Goal: Entertainment & Leisure: Consume media (video, audio)

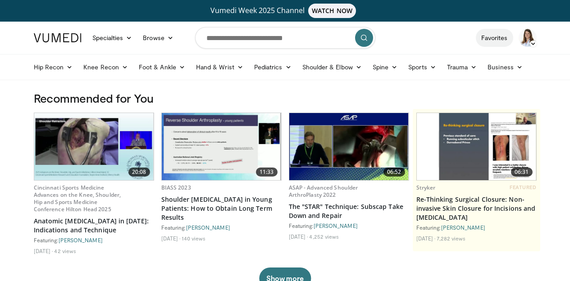
click at [512, 37] on link "Favorites" at bounding box center [494, 38] width 37 height 18
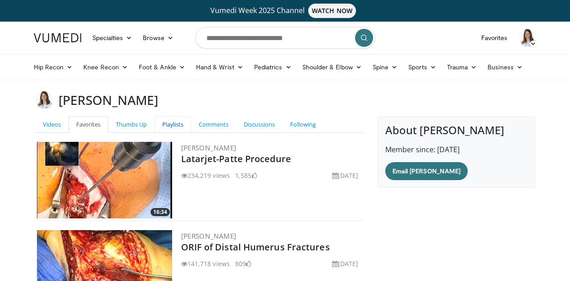
click at [155, 124] on link "Playlists" at bounding box center [173, 124] width 36 height 17
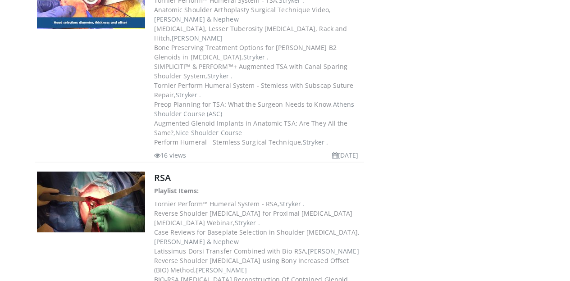
scroll to position [511, 0]
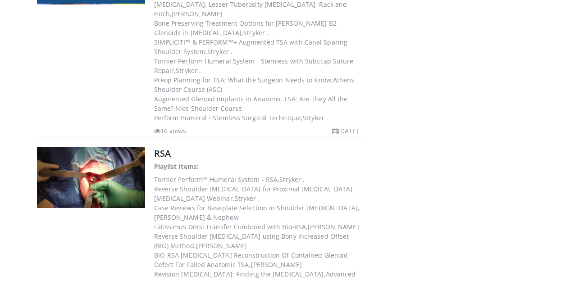
click at [154, 184] on dd "Reverse Shoulder Arthroplasty for Proximal Humerus Fractures Webinar, Stryker ." at bounding box center [258, 193] width 208 height 19
click at [154, 147] on link "RSA" at bounding box center [162, 153] width 17 height 12
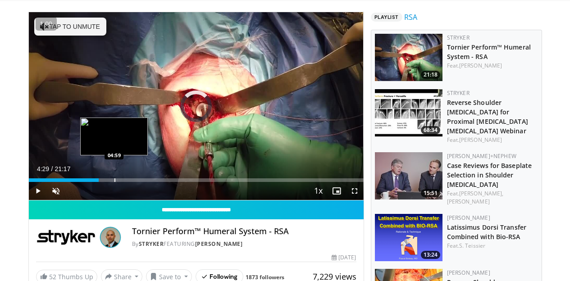
drag, startPoint x: 17, startPoint y: 196, endPoint x: 91, endPoint y: 196, distance: 74.4
click at [114, 182] on div "Progress Bar" at bounding box center [114, 180] width 1 height 4
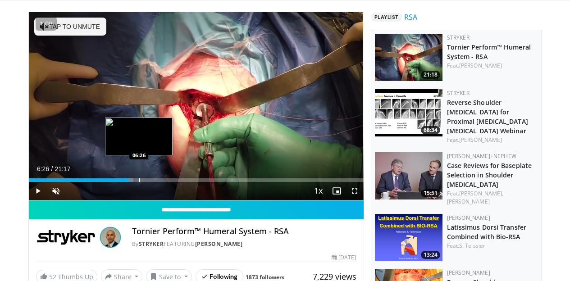
drag, startPoint x: 94, startPoint y: 198, endPoint x: 116, endPoint y: 197, distance: 22.1
click at [139, 182] on div "Progress Bar" at bounding box center [139, 180] width 1 height 4
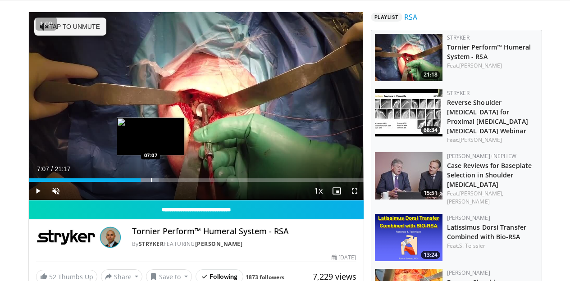
drag, startPoint x: 123, startPoint y: 198, endPoint x: 128, endPoint y: 198, distance: 5.0
click at [151, 182] on div "Progress Bar" at bounding box center [151, 180] width 1 height 4
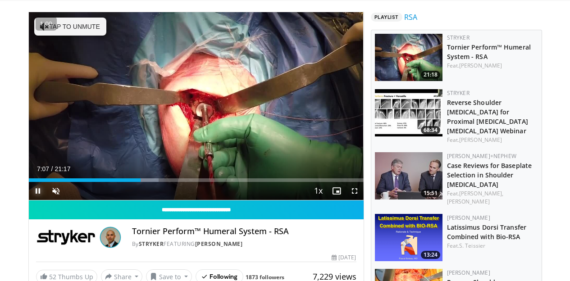
click at [29, 200] on span "Video Player" at bounding box center [38, 191] width 18 height 18
drag, startPoint x: 127, startPoint y: 198, endPoint x: 146, endPoint y: 203, distance: 20.3
click at [147, 200] on div "Current Time 8:13 / Duration 21:17 Play Skip Backward Skip Forward Unmute 100% …" at bounding box center [196, 191] width 335 height 18
click at [47, 200] on span "Video Player" at bounding box center [56, 191] width 18 height 18
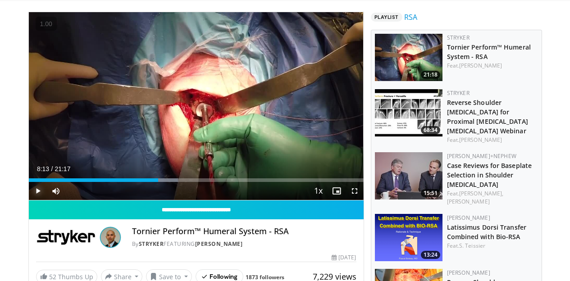
click at [29, 200] on span "Video Player" at bounding box center [38, 191] width 18 height 18
click at [0, 0] on button "+" at bounding box center [0, 0] width 0 height 0
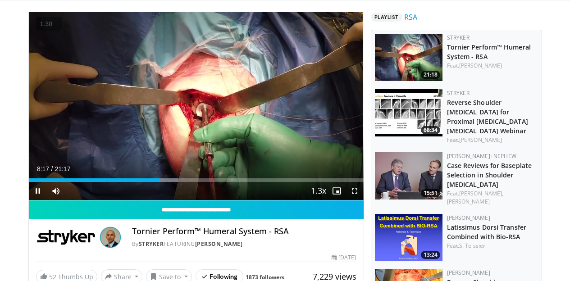
click at [0, 0] on button "+" at bounding box center [0, 0] width 0 height 0
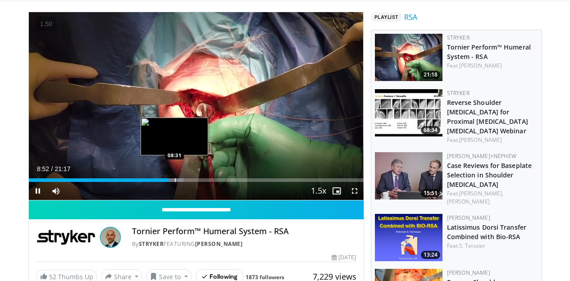
click at [151, 182] on div "Loaded : 46.22% 08:52 08:31" at bounding box center [196, 180] width 335 height 4
click at [146, 182] on div "Loaded : 46.58% 08:27 08:21" at bounding box center [196, 180] width 335 height 4
click at [175, 182] on div "Progress Bar" at bounding box center [175, 180] width 1 height 4
click at [180, 182] on div "Progress Bar" at bounding box center [180, 180] width 1 height 4
click at [182, 182] on div "Progress Bar" at bounding box center [182, 180] width 1 height 4
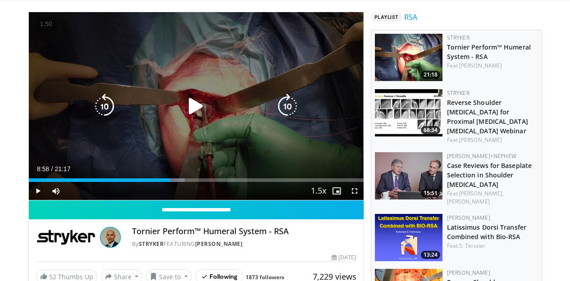
click at [164, 182] on div "Progress Bar" at bounding box center [173, 180] width 23 height 4
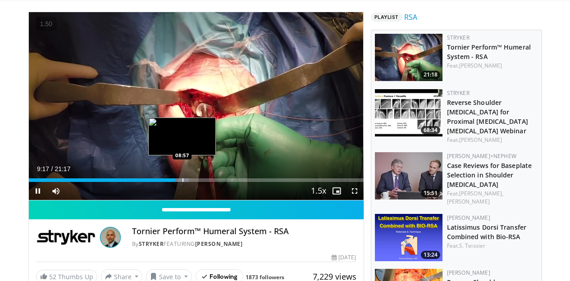
click at [182, 182] on div "Progress Bar" at bounding box center [182, 180] width 1 height 4
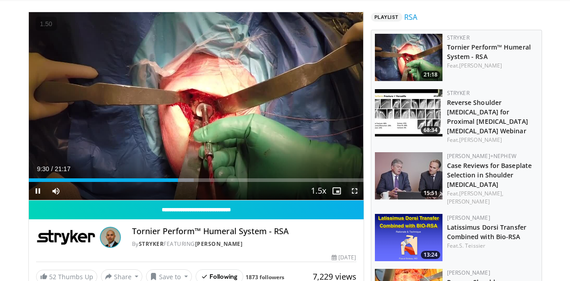
click at [364, 200] on span "Video Player" at bounding box center [355, 191] width 18 height 18
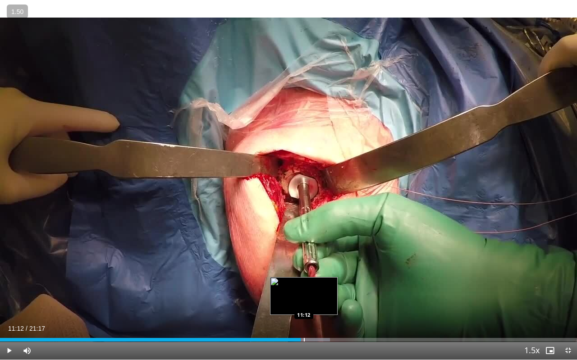
click at [304, 281] on div "Progress Bar" at bounding box center [304, 340] width 1 height 4
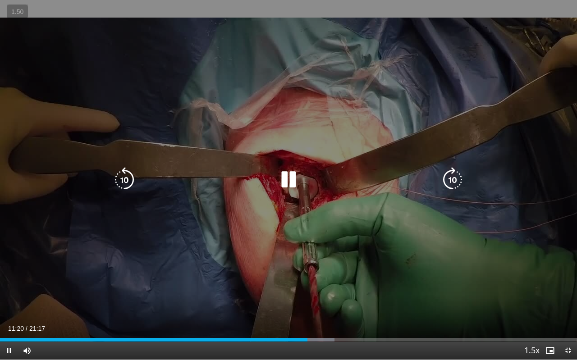
click at [306, 281] on div "10 seconds Tap to unmute" at bounding box center [288, 180] width 577 height 360
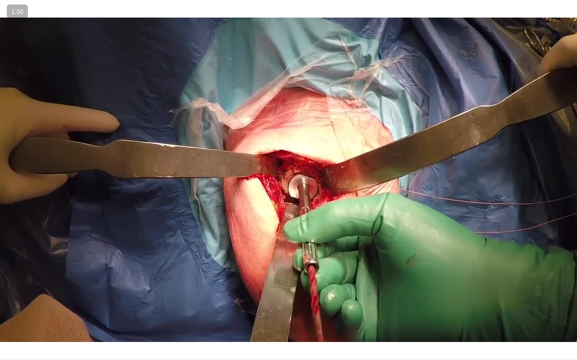
click at [314, 281] on video-js "**********" at bounding box center [288, 180] width 577 height 360
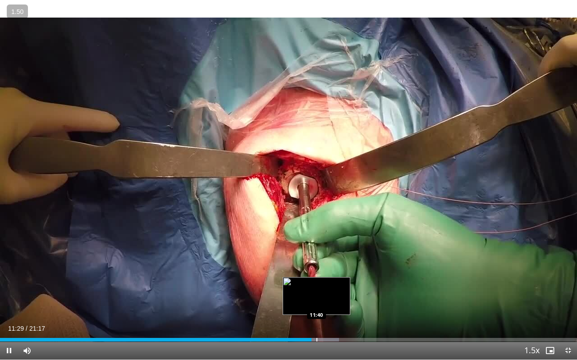
click at [316, 281] on div "Progress Bar" at bounding box center [316, 340] width 1 height 4
click at [336, 281] on div "Progress Bar" at bounding box center [336, 340] width 1 height 4
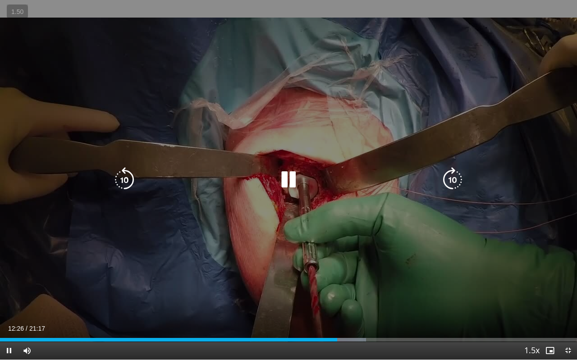
click at [339, 281] on video-js "**********" at bounding box center [288, 180] width 577 height 360
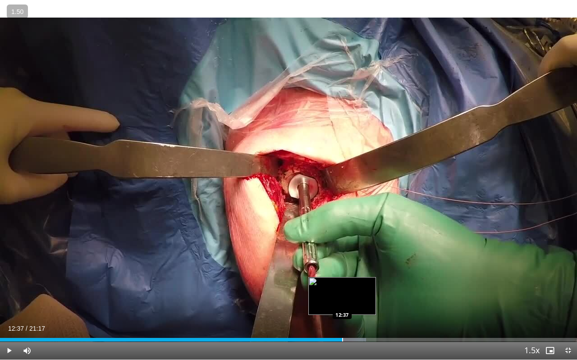
click at [342, 281] on div "Loaded : 63.46% 12:37 12:37" at bounding box center [288, 340] width 577 height 4
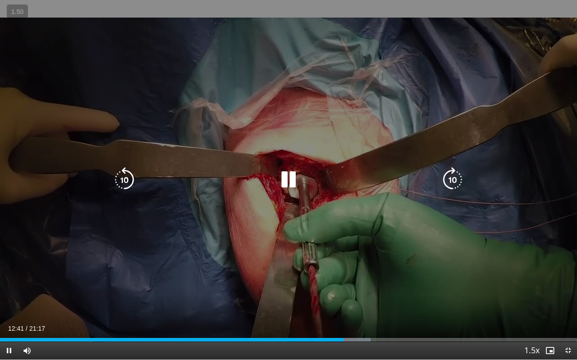
click at [339, 281] on video-js "**********" at bounding box center [288, 180] width 577 height 360
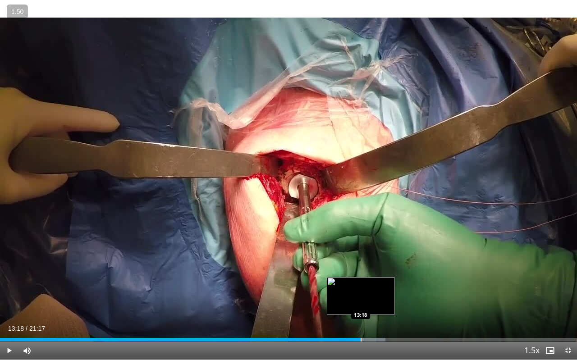
click at [360, 281] on div "Progress Bar" at bounding box center [360, 340] width 1 height 4
click at [361, 281] on div "Progress Bar" at bounding box center [361, 340] width 1 height 4
click at [357, 281] on div "Progress Bar" at bounding box center [357, 340] width 1 height 4
click at [369, 281] on div "Progress Bar" at bounding box center [369, 340] width 1 height 4
click at [375, 281] on div "Progress Bar" at bounding box center [375, 340] width 1 height 4
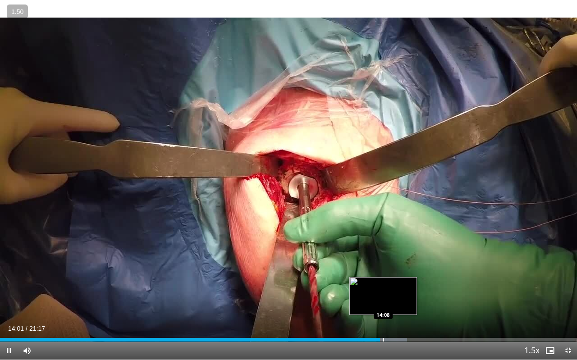
click at [383, 281] on div "Progress Bar" at bounding box center [383, 340] width 1 height 4
click at [390, 281] on div "Progress Bar" at bounding box center [390, 340] width 1 height 4
click at [399, 281] on div "Progress Bar" at bounding box center [399, 340] width 1 height 4
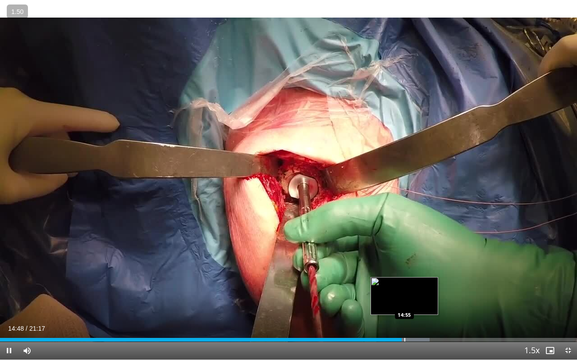
click at [404, 281] on div "Progress Bar" at bounding box center [404, 340] width 1 height 4
click at [410, 281] on div "Progress Bar" at bounding box center [410, 340] width 1 height 4
click at [417, 281] on div "Progress Bar" at bounding box center [417, 340] width 1 height 4
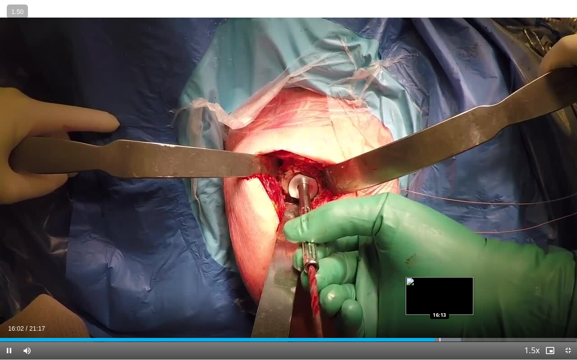
click at [439, 281] on div "Progress Bar" at bounding box center [439, 340] width 1 height 4
click at [446, 281] on div "Progress Bar" at bounding box center [445, 340] width 1 height 4
click at [452, 281] on div "Progress Bar" at bounding box center [452, 340] width 1 height 4
click at [457, 281] on div "Progress Bar" at bounding box center [457, 340] width 1 height 4
click at [450, 281] on div "Progress Bar" at bounding box center [450, 340] width 1 height 4
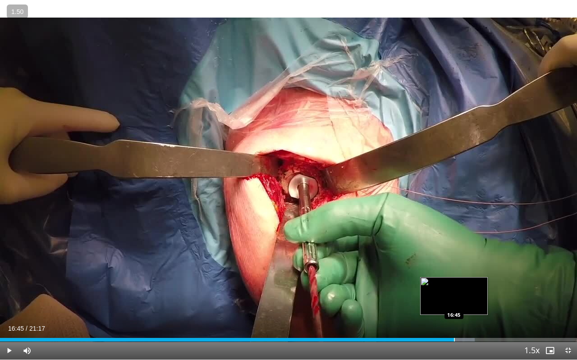
click at [454, 281] on div "Progress Bar" at bounding box center [454, 340] width 1 height 4
click at [474, 281] on div "Progress Bar" at bounding box center [474, 340] width 1 height 4
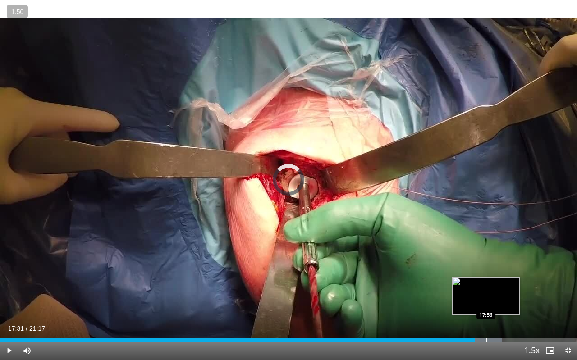
click at [486, 281] on div "Progress Bar" at bounding box center [486, 340] width 1 height 4
click at [493, 281] on div "Progress Bar" at bounding box center [493, 340] width 1 height 4
click at [497, 281] on div "Progress Bar" at bounding box center [497, 340] width 1 height 4
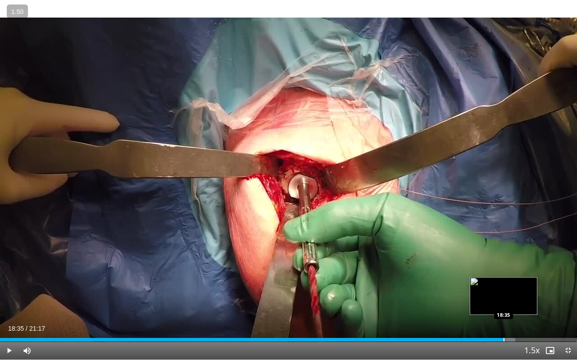
click at [503, 281] on div "Progress Bar" at bounding box center [503, 340] width 1 height 4
click at [502, 281] on div "Progress Bar" at bounding box center [502, 340] width 1 height 4
click at [506, 281] on div "Progress Bar" at bounding box center [506, 340] width 1 height 4
click at [513, 281] on div "Progress Bar" at bounding box center [513, 340] width 1 height 4
click at [518, 281] on div "Progress Bar" at bounding box center [518, 340] width 1 height 4
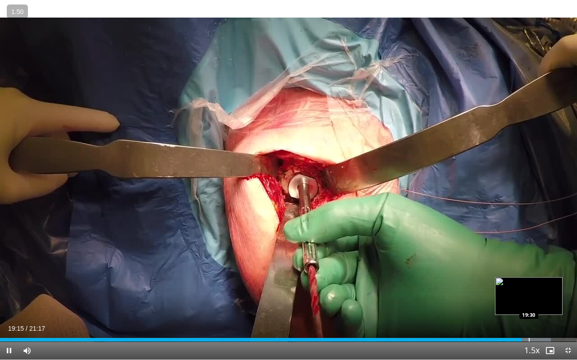
click at [529, 281] on div "Progress Bar" at bounding box center [529, 340] width 1 height 4
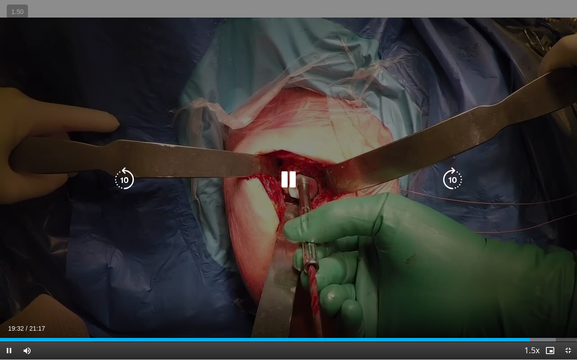
click at [311, 281] on div "10 seconds Tap to unmute" at bounding box center [288, 180] width 577 height 360
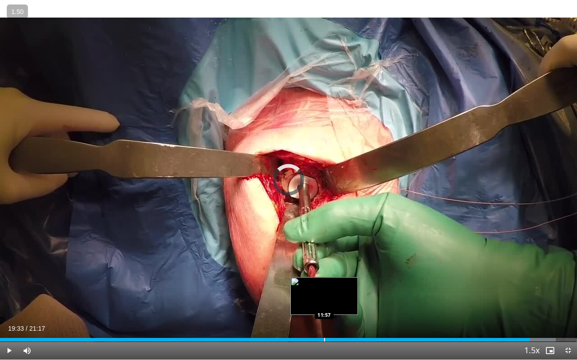
click at [324, 281] on div "Progress Bar" at bounding box center [324, 340] width 1 height 4
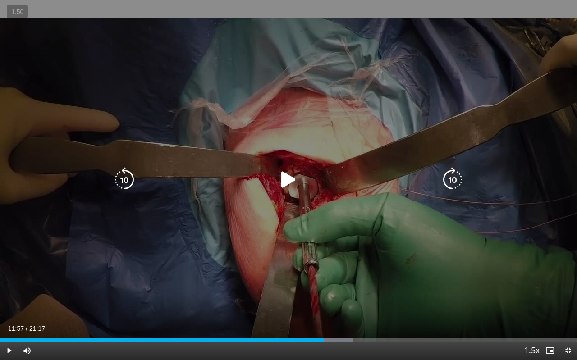
click at [276, 263] on div "10 seconds Tap to unmute" at bounding box center [288, 180] width 577 height 360
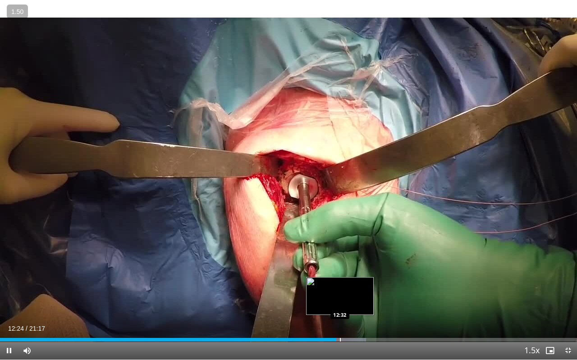
click at [340, 281] on div "Progress Bar" at bounding box center [340, 340] width 1 height 4
click at [347, 281] on div "Progress Bar" at bounding box center [347, 340] width 1 height 4
click at [359, 281] on div "Loaded : 65.02% 12:51 13:15" at bounding box center [288, 337] width 577 height 9
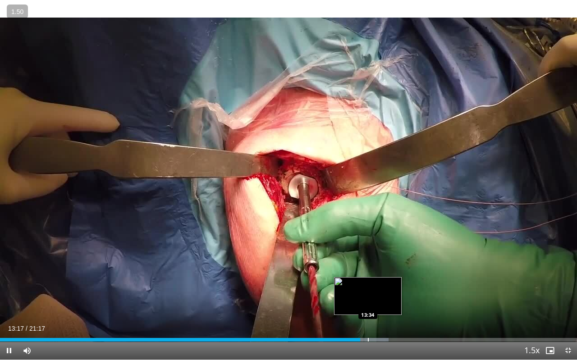
click at [368, 281] on div "Progress Bar" at bounding box center [368, 340] width 1 height 4
click at [378, 281] on div "Progress Bar" at bounding box center [378, 340] width 1 height 4
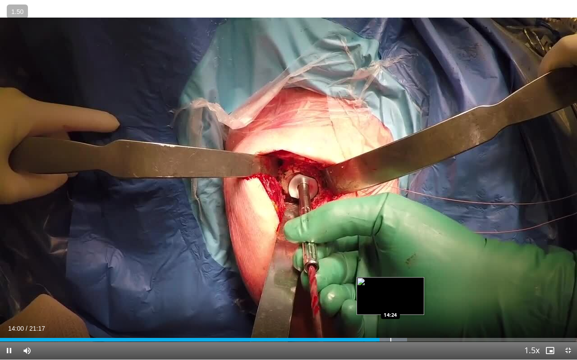
click at [387, 281] on div "Loaded : 70.51% 14:00 14:24" at bounding box center [288, 340] width 577 height 4
click at [395, 281] on div "Loaded : 72.08% 14:20 14:36" at bounding box center [288, 340] width 577 height 4
click at [400, 281] on div "Progress Bar" at bounding box center [400, 340] width 1 height 4
click at [412, 281] on div "Progress Bar" at bounding box center [412, 340] width 1 height 4
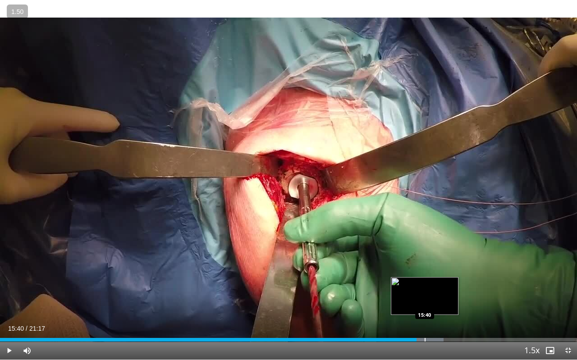
click at [424, 281] on div "Progress Bar" at bounding box center [424, 340] width 1 height 4
click at [418, 281] on div "Progress Bar" at bounding box center [418, 340] width 1 height 4
click at [431, 281] on div "Progress Bar" at bounding box center [431, 340] width 1 height 4
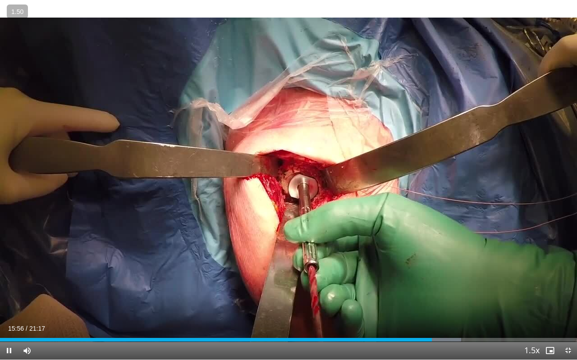
click at [450, 281] on div "Current Time 15:56 / Duration 21:17 Pause Skip Backward Skip Forward Mute 0% Lo…" at bounding box center [288, 351] width 577 height 18
click at [437, 281] on div "Progress Bar" at bounding box center [439, 340] width 43 height 4
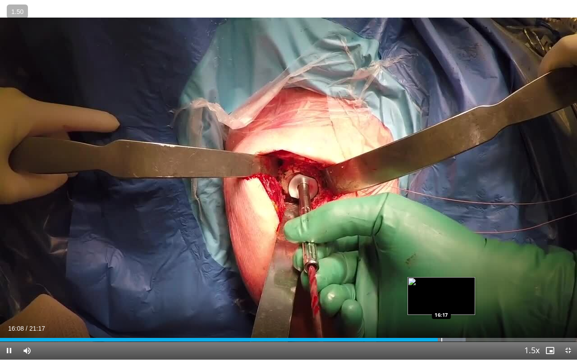
click at [442, 281] on div "Progress Bar" at bounding box center [441, 340] width 1 height 4
click at [447, 281] on div "Progress Bar" at bounding box center [447, 340] width 1 height 4
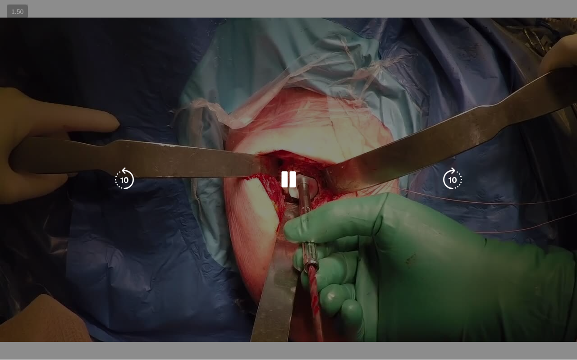
click at [452, 281] on div "10 seconds Tap to unmute" at bounding box center [288, 180] width 577 height 360
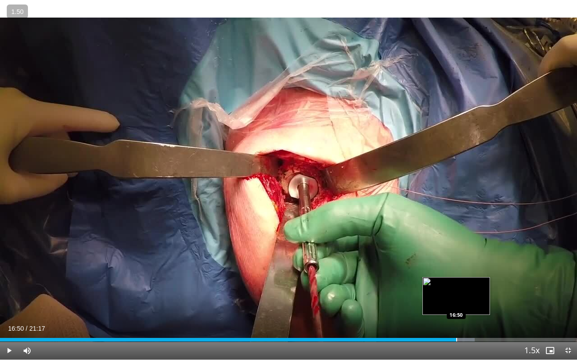
click at [456, 281] on div "Progress Bar" at bounding box center [456, 340] width 1 height 4
click at [451, 281] on div "Progress Bar" at bounding box center [451, 340] width 1 height 4
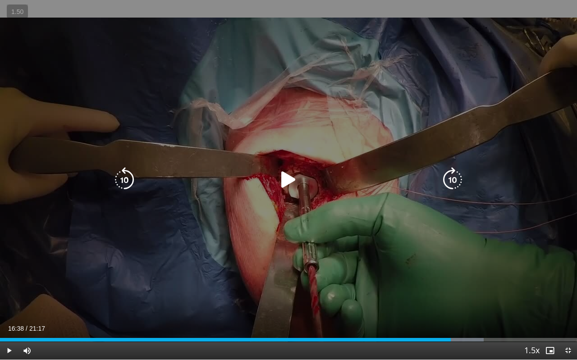
click at [502, 269] on div "10 seconds Tap to unmute" at bounding box center [288, 180] width 577 height 360
click at [300, 281] on div "10 seconds Tap to unmute" at bounding box center [288, 180] width 577 height 360
click at [290, 185] on icon "Video Player" at bounding box center [288, 179] width 25 height 25
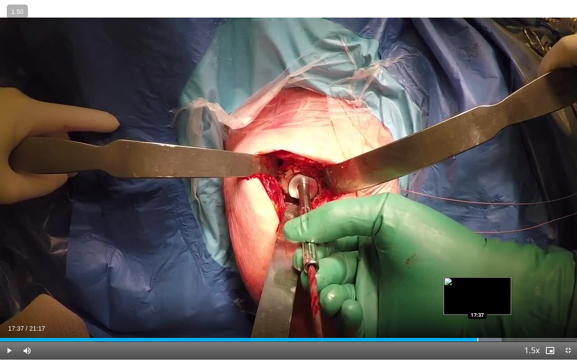
click at [477, 281] on div "Progress Bar" at bounding box center [477, 340] width 1 height 4
click at [483, 281] on div "Progress Bar" at bounding box center [483, 340] width 1 height 4
click at [486, 281] on div "Progress Bar" at bounding box center [486, 340] width 1 height 4
click at [490, 281] on div "Progress Bar" at bounding box center [490, 340] width 1 height 4
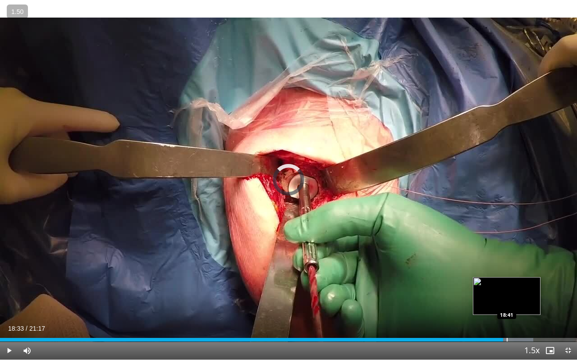
click at [506, 281] on div "Progress Bar" at bounding box center [506, 340] width 1 height 4
click at [510, 281] on div "Progress Bar" at bounding box center [510, 340] width 1 height 4
click at [513, 281] on div "Progress Bar" at bounding box center [512, 340] width 1 height 4
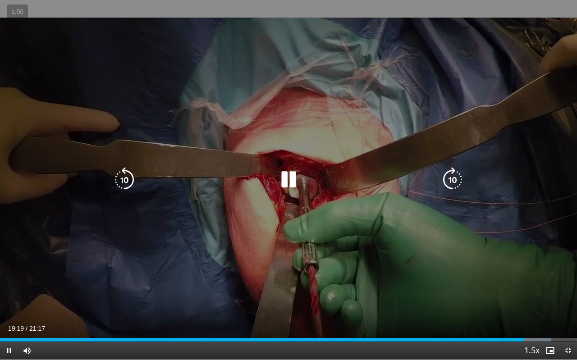
click at [399, 240] on div "10 seconds Tap to unmute" at bounding box center [288, 180] width 577 height 360
